Goal: Information Seeking & Learning: Learn about a topic

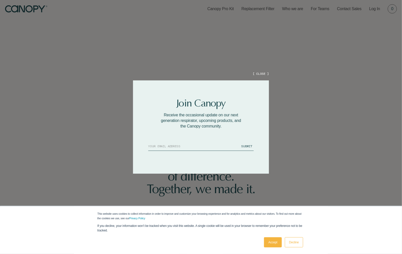
click at [257, 73] on button "[ CLOSE ]" at bounding box center [260, 74] width 16 height 4
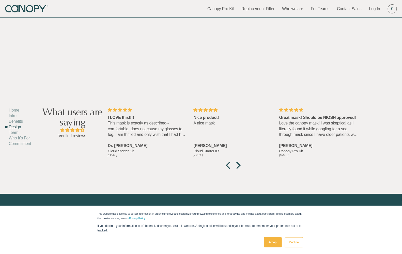
scroll to position [2059, 0]
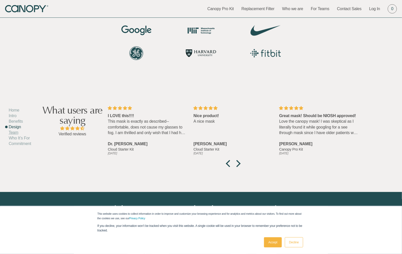
click at [17, 133] on link "Team" at bounding box center [14, 133] width 10 height 4
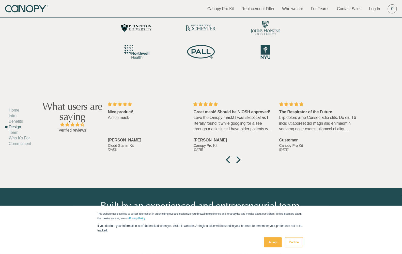
scroll to position [2064, 0]
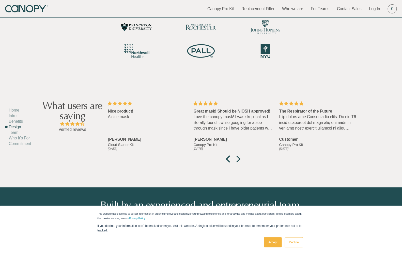
click at [17, 134] on link "Team" at bounding box center [14, 133] width 10 height 4
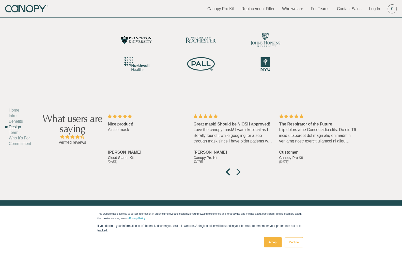
click at [17, 134] on link "Team" at bounding box center [14, 133] width 10 height 4
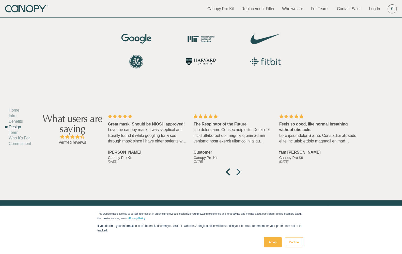
click at [17, 134] on link "Team" at bounding box center [14, 133] width 10 height 4
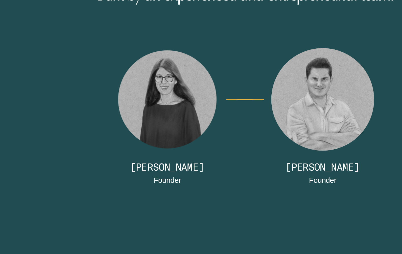
scroll to position [2247, 0]
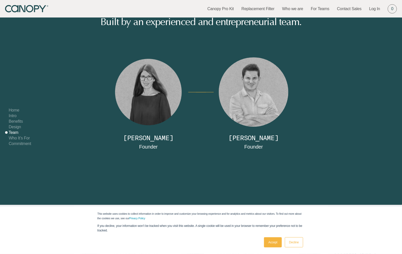
click at [157, 145] on link "Details" at bounding box center [157, 147] width 0 height 4
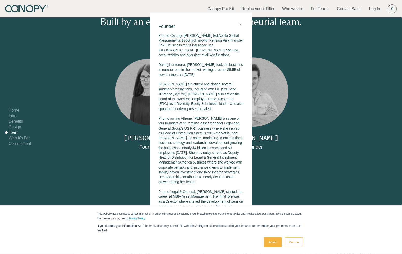
click at [198, 86] on p "Prior to Canopy, [PERSON_NAME] led Apollo Global Management's $20B high growth …" at bounding box center [200, 150] width 85 height 235
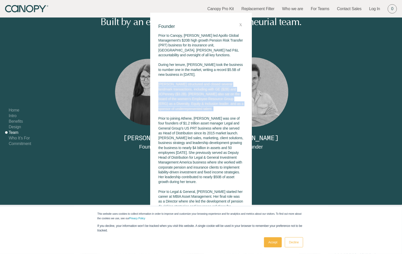
click at [198, 86] on p "Prior to Canopy, [PERSON_NAME] led Apollo Global Management's $20B high growth …" at bounding box center [200, 150] width 85 height 235
click at [211, 90] on p "Prior to Canopy, [PERSON_NAME] led Apollo Global Management's $20B high growth …" at bounding box center [200, 150] width 85 height 235
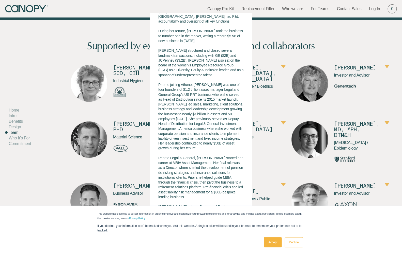
scroll to position [25, 0]
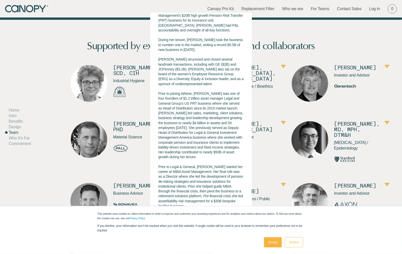
click at [296, 245] on link "Decline" at bounding box center [294, 243] width 18 height 10
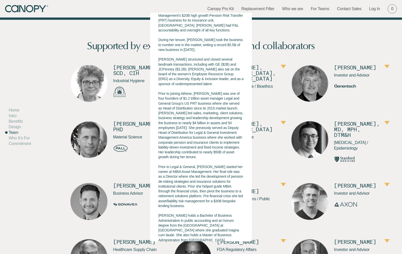
scroll to position [34, 0]
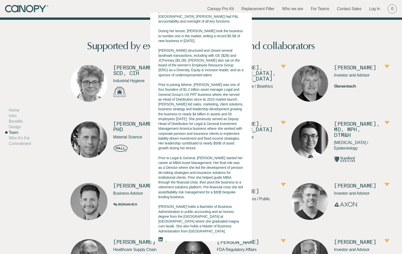
click at [159, 238] on icon at bounding box center [160, 240] width 5 height 4
